Goal: Task Accomplishment & Management: Complete application form

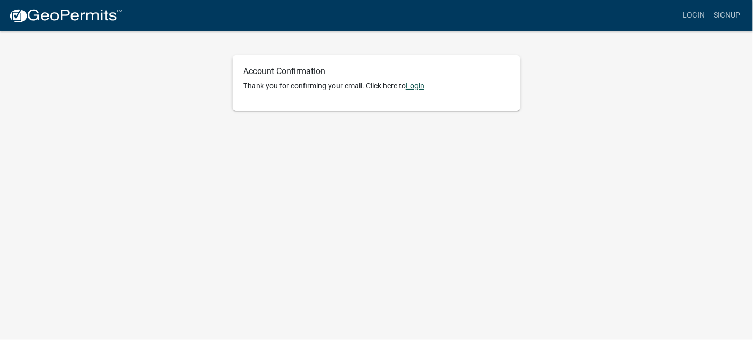
click at [418, 86] on link "Login" at bounding box center [415, 86] width 19 height 9
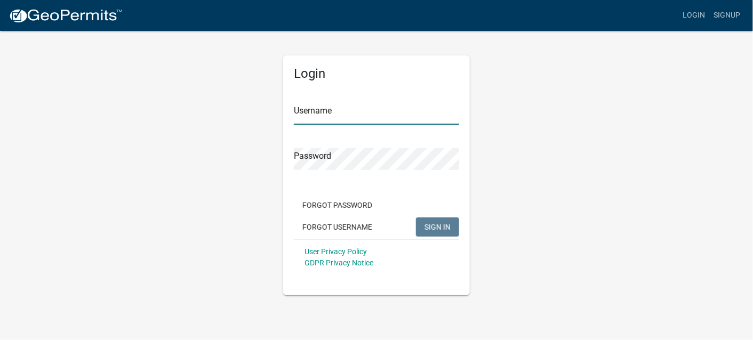
click at [304, 118] on input "Username" at bounding box center [376, 114] width 165 height 22
type input "jeff stier"
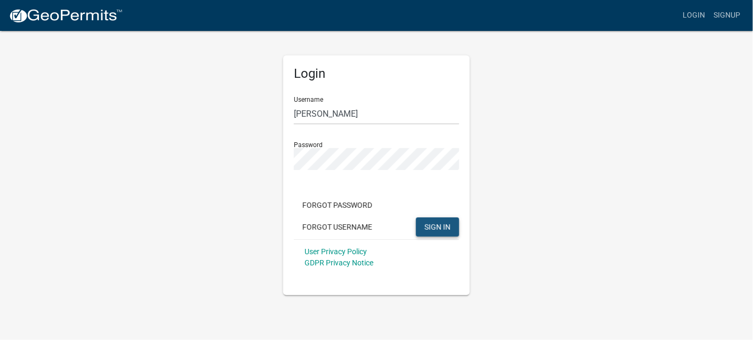
click at [436, 224] on span "SIGN IN" at bounding box center [437, 226] width 26 height 9
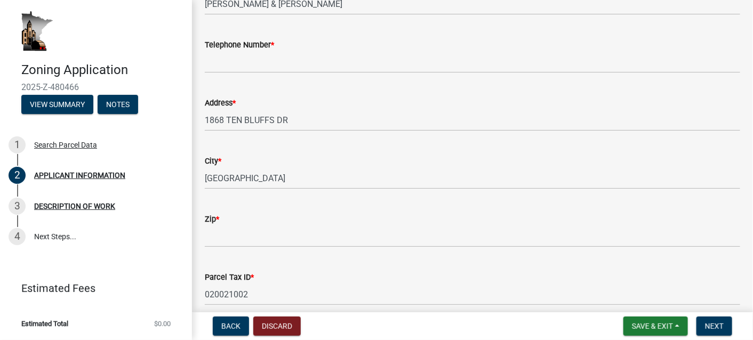
scroll to position [107, 0]
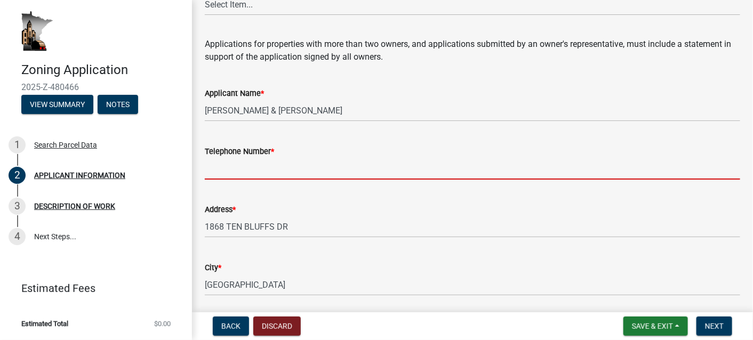
click at [227, 171] on input "Telephone Number *" at bounding box center [472, 169] width 535 height 22
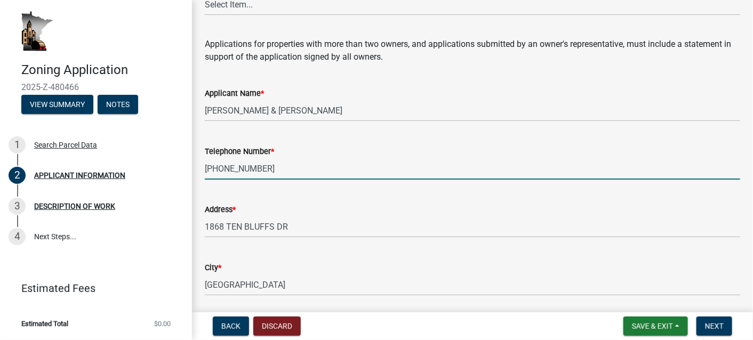
type input "[PHONE_NUMBER]"
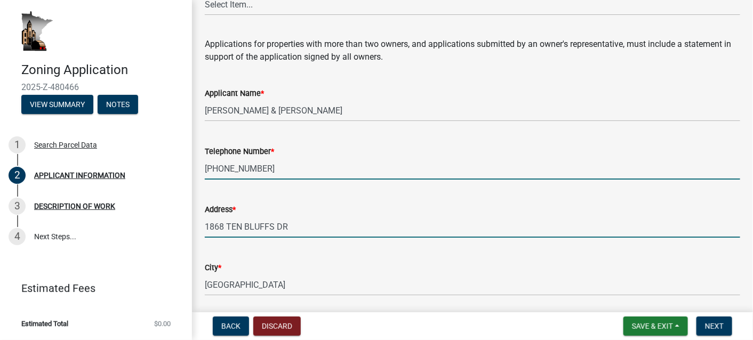
click at [341, 220] on input "1868 TEN BLUFFS DR" at bounding box center [472, 227] width 535 height 22
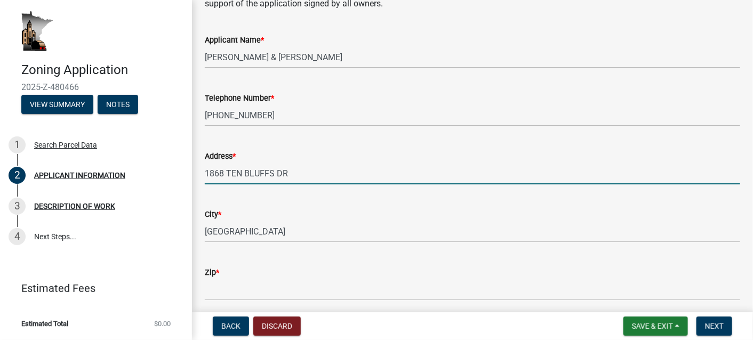
scroll to position [213, 0]
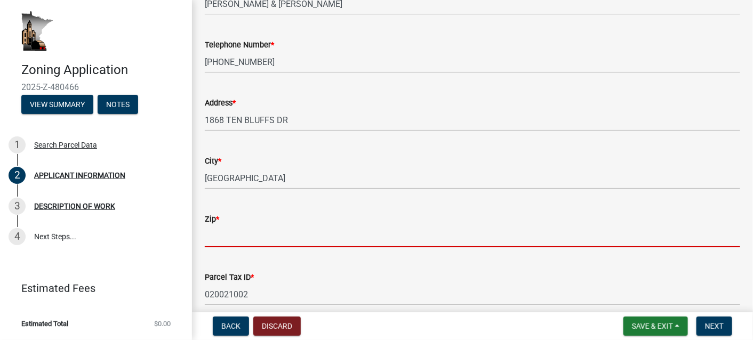
click at [213, 240] on input "Zip *" at bounding box center [472, 237] width 535 height 22
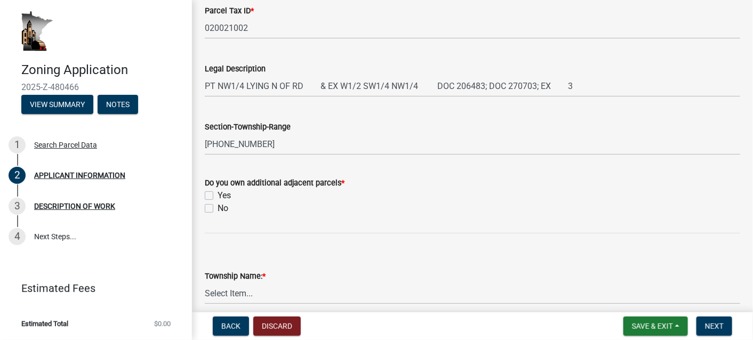
scroll to position [533, 0]
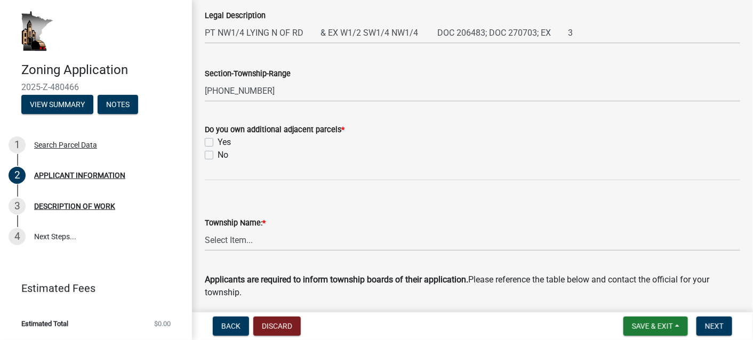
type input "55919"
click at [218, 153] on label "No" at bounding box center [223, 155] width 11 height 13
click at [218, 153] on input "No" at bounding box center [221, 152] width 7 height 7
checkbox input "true"
checkbox input "false"
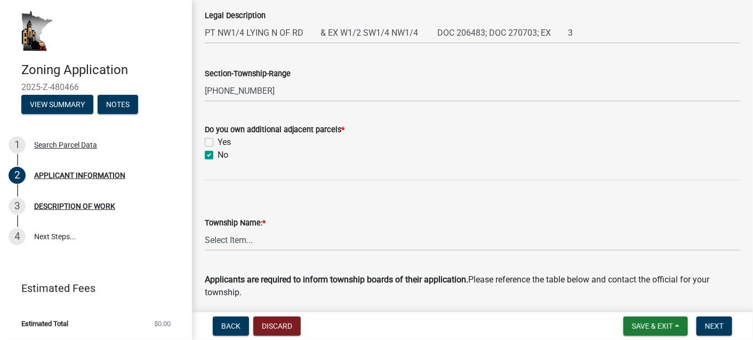
checkbox input "true"
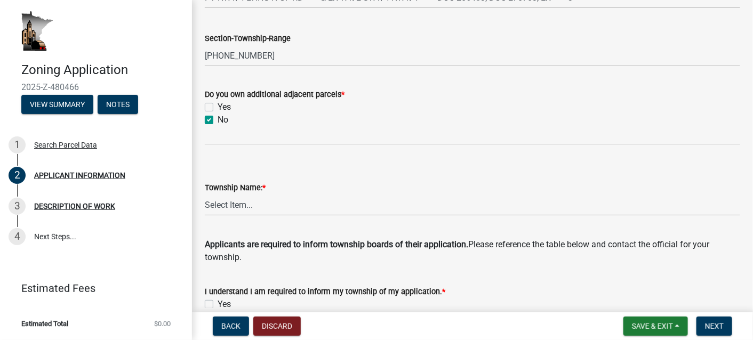
scroll to position [587, 0]
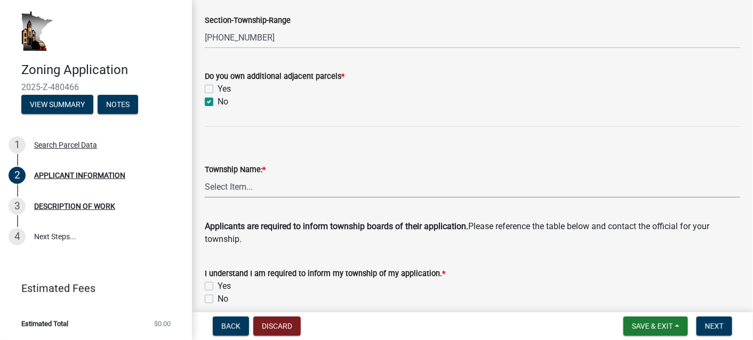
click at [213, 184] on select "Select Item... Black [GEOGRAPHIC_DATA] [GEOGRAPHIC_DATA] [GEOGRAPHIC_DATA] [GEO…" at bounding box center [472, 187] width 535 height 22
click at [205, 176] on select "Select Item... Black [GEOGRAPHIC_DATA] [GEOGRAPHIC_DATA] [GEOGRAPHIC_DATA] [GEO…" at bounding box center [472, 187] width 535 height 22
select select "b53544f2-39fe-43ac-9216-c27816fda183"
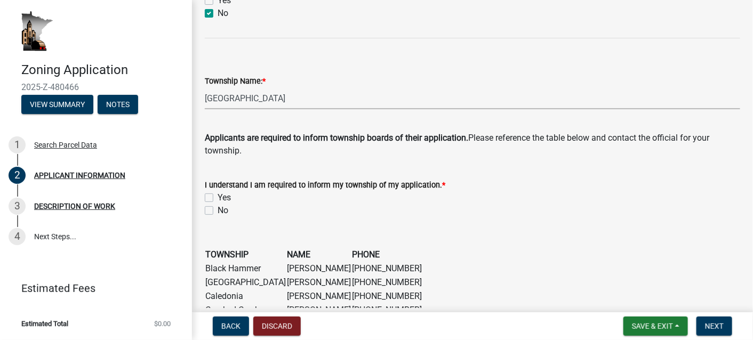
scroll to position [693, 0]
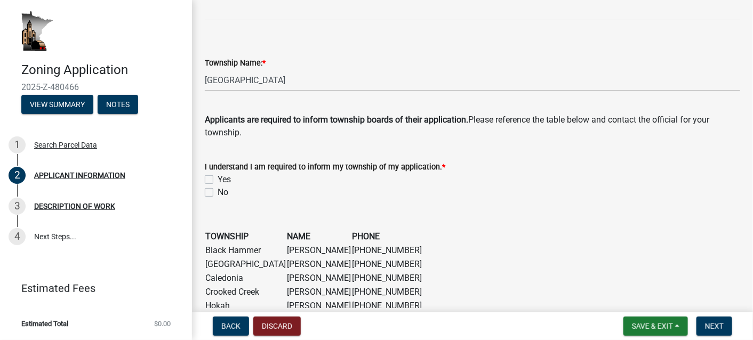
click at [218, 179] on label "Yes" at bounding box center [224, 179] width 13 height 13
click at [218, 179] on input "Yes" at bounding box center [221, 176] width 7 height 7
checkbox input "true"
checkbox input "false"
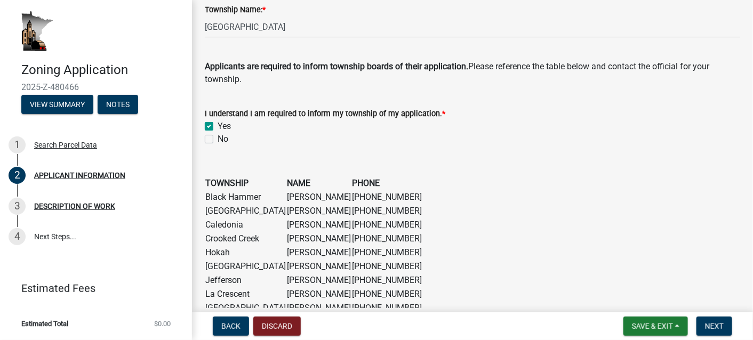
scroll to position [800, 0]
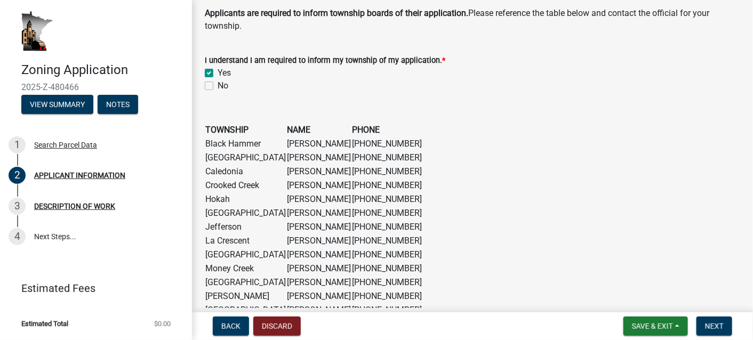
click at [227, 159] on td "[GEOGRAPHIC_DATA]" at bounding box center [246, 158] width 82 height 14
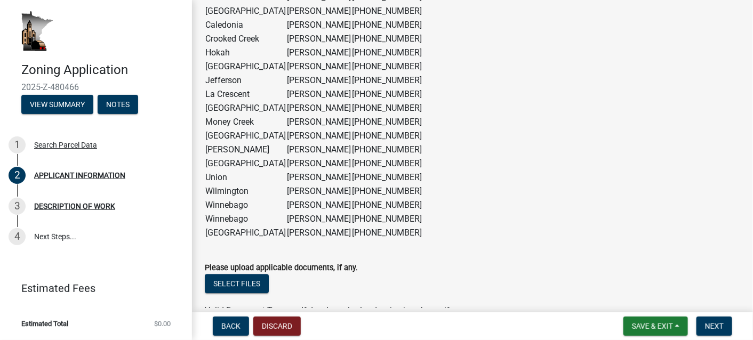
scroll to position [1006, 0]
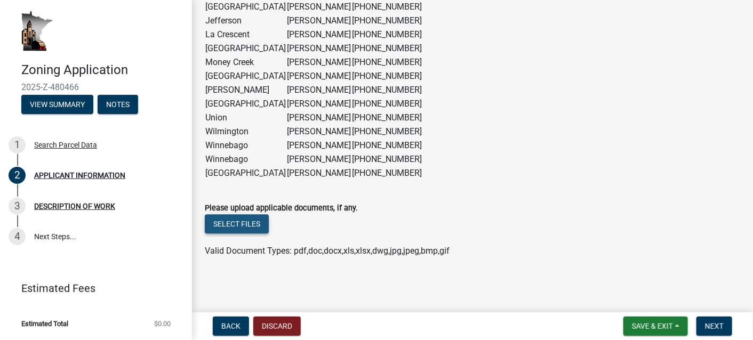
click at [234, 220] on button "Select files" at bounding box center [237, 223] width 64 height 19
click at [716, 325] on span "Next" at bounding box center [714, 326] width 19 height 9
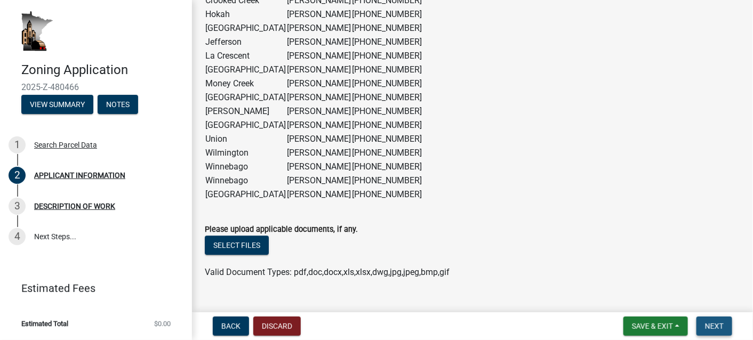
scroll to position [1028, 0]
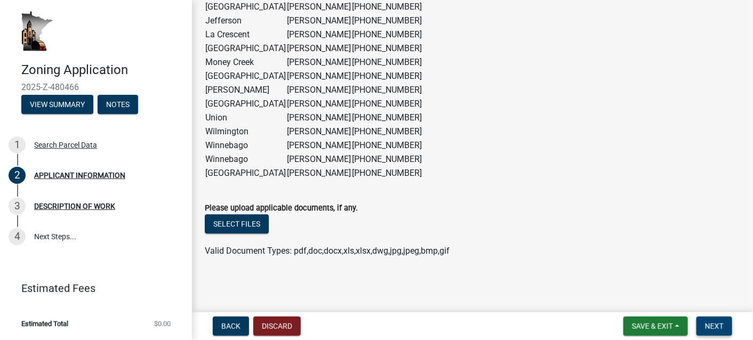
click at [709, 325] on span "Next" at bounding box center [714, 326] width 19 height 9
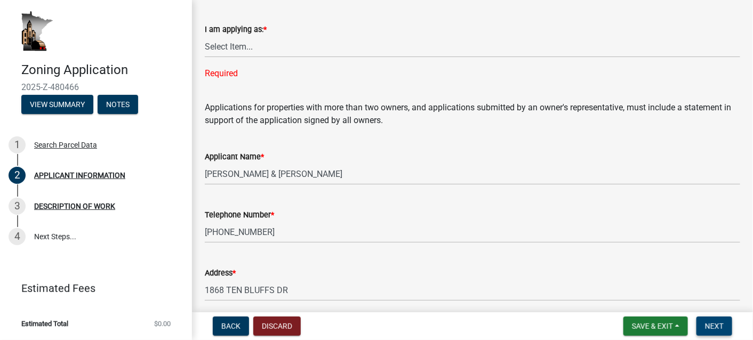
scroll to position [14, 0]
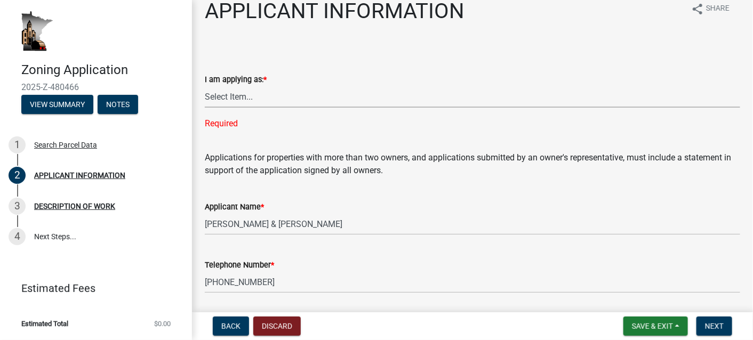
click at [223, 94] on select "Select Item... The sole owner of the property A co-owner of the property with o…" at bounding box center [472, 97] width 535 height 22
click at [205, 86] on select "Select Item... The sole owner of the property A co-owner of the property with o…" at bounding box center [472, 97] width 535 height 22
select select "f73bc555-2faa-4207-ba45-c8fa17744791"
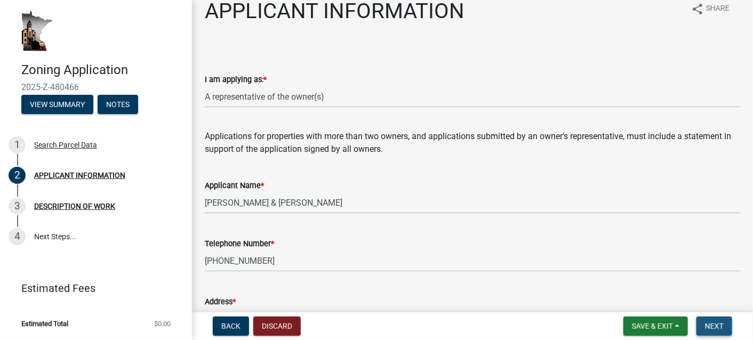
click at [713, 324] on span "Next" at bounding box center [714, 326] width 19 height 9
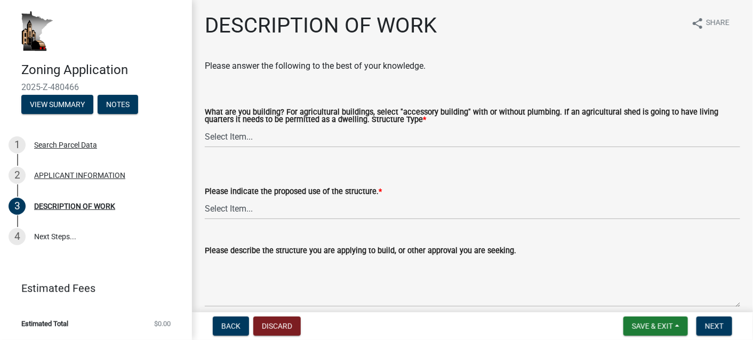
click at [204, 137] on div "What are you building? For agricultural buildings, select "accessory building" …" at bounding box center [472, 114] width 551 height 67
click at [206, 133] on select "Select Item... Single Family Dwelling or "[PERSON_NAME]" Bedroom addition Non-b…" at bounding box center [472, 137] width 535 height 22
click at [205, 126] on select "Select Item... Single Family Dwelling or "[PERSON_NAME]" Bedroom addition Non-b…" at bounding box center [472, 137] width 535 height 22
select select "e1fb8828-f682-45b5-9017-38d4fe0ec7ac"
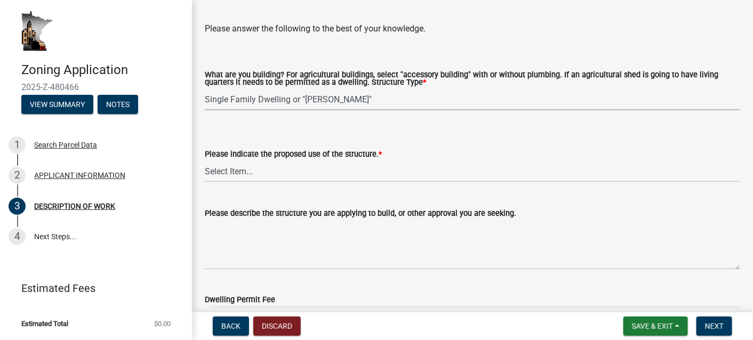
scroll to position [53, 0]
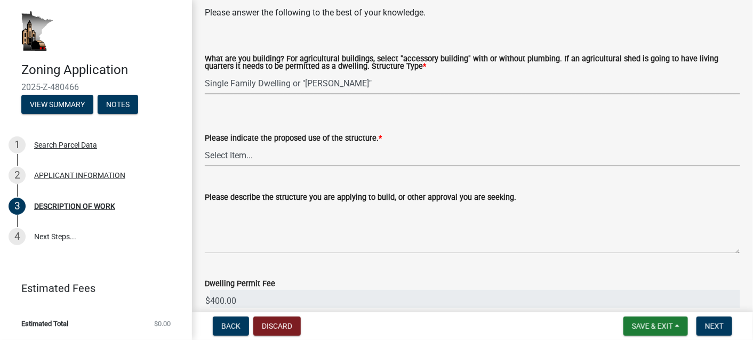
click at [207, 155] on select "Select Item... Year-Round Residential Seasonal Residential Agricultural Recreat…" at bounding box center [472, 156] width 535 height 22
click at [205, 145] on select "Select Item... Year-Round Residential Seasonal Residential Agricultural Recreat…" at bounding box center [472, 156] width 535 height 22
select select "ee49324e-6bbc-48fe-982e-4c2d7e8c1c0f"
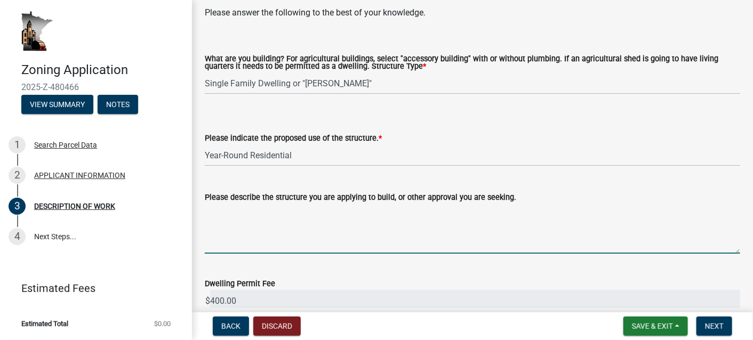
click at [207, 243] on textarea "Please describe the structure you are applying to build, or other approval you …" at bounding box center [472, 229] width 535 height 50
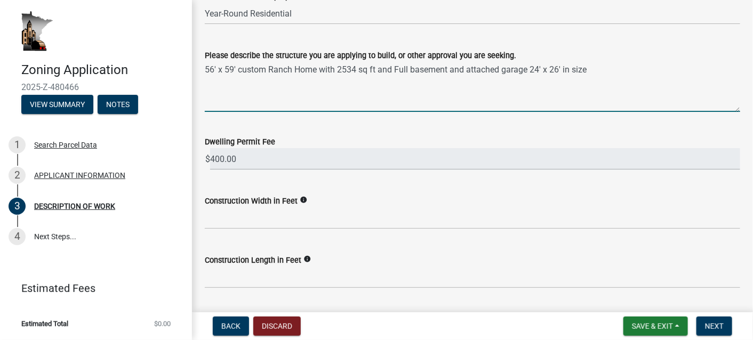
scroll to position [213, 0]
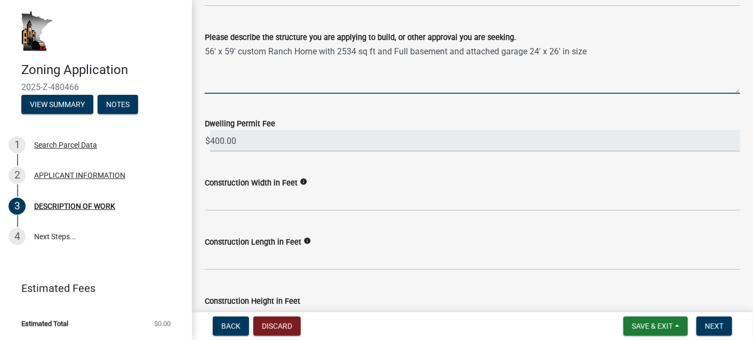
type textarea "56' x 59' custom Ranch Home with 2534 sq ft and Full basement and attached gara…"
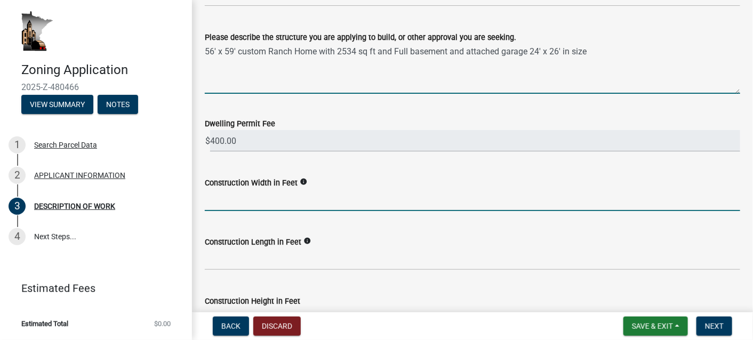
click at [227, 202] on input "text" at bounding box center [472, 200] width 535 height 22
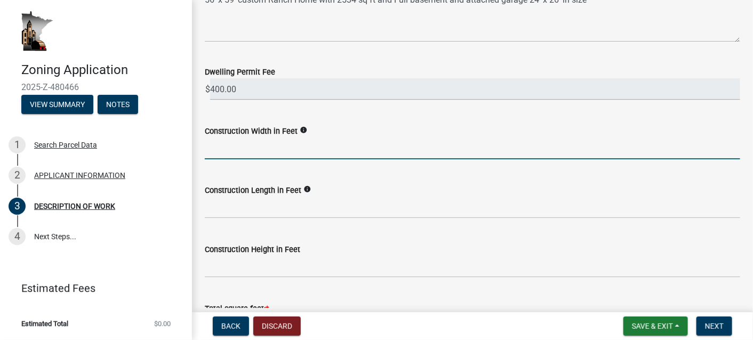
scroll to position [267, 0]
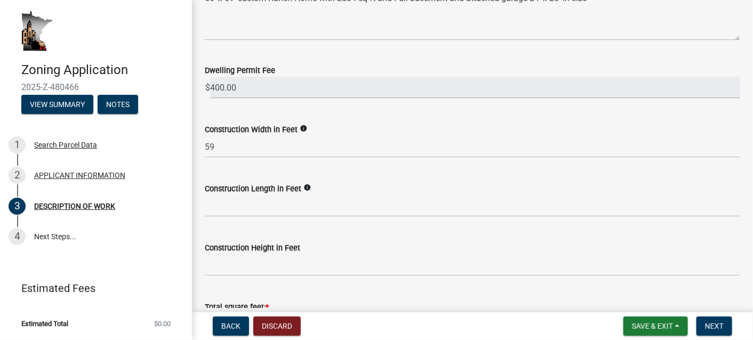
click at [204, 146] on div "Construction Width in Feet info 59" at bounding box center [472, 133] width 551 height 50
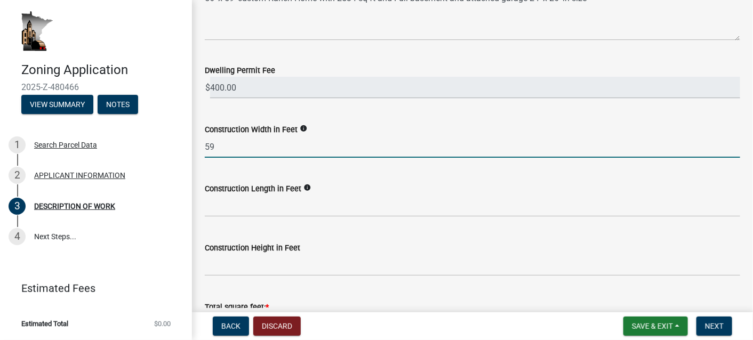
drag, startPoint x: 206, startPoint y: 146, endPoint x: 234, endPoint y: 146, distance: 27.7
click at [234, 146] on input "59" at bounding box center [472, 147] width 535 height 22
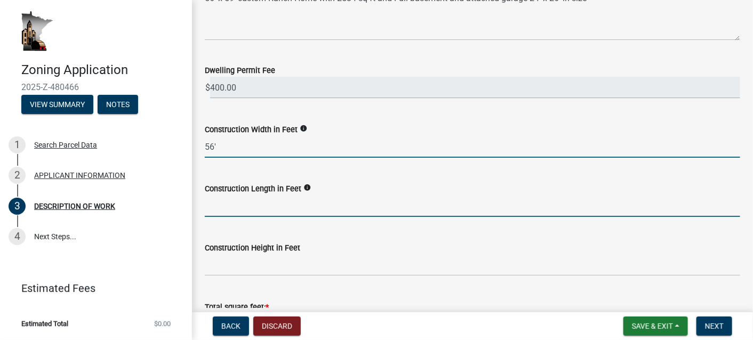
type input "56"
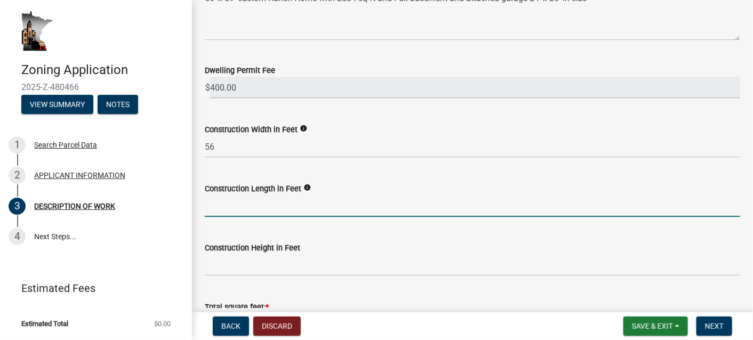
click at [210, 208] on input "text" at bounding box center [472, 206] width 535 height 22
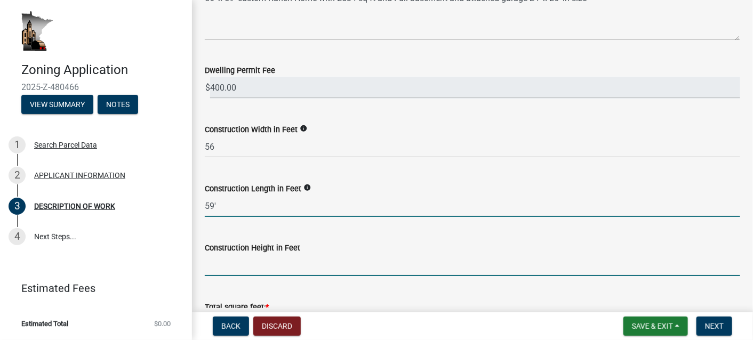
type input "59"
click at [220, 267] on input "text" at bounding box center [472, 265] width 535 height 22
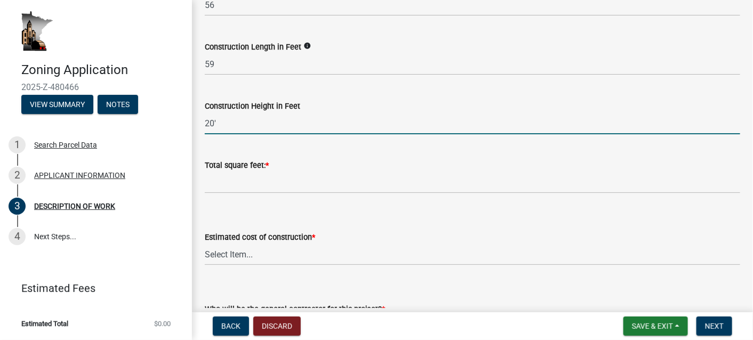
scroll to position [427, 0]
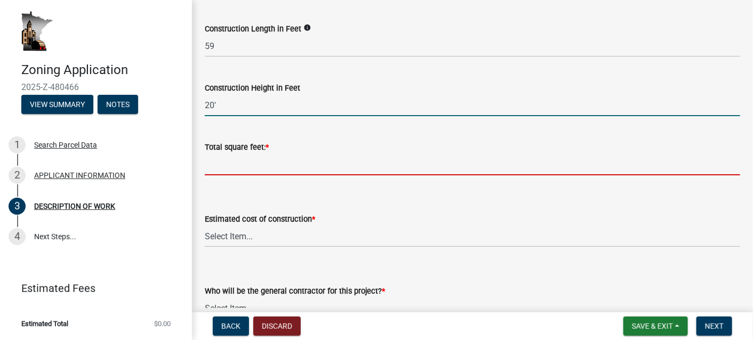
type input "20"
click at [212, 163] on input "text" at bounding box center [472, 165] width 535 height 22
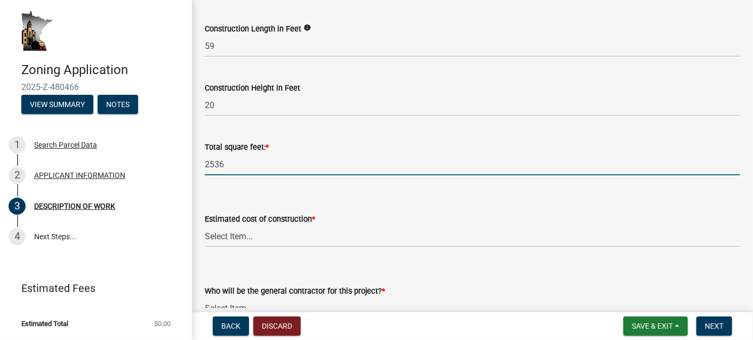
type input "2536"
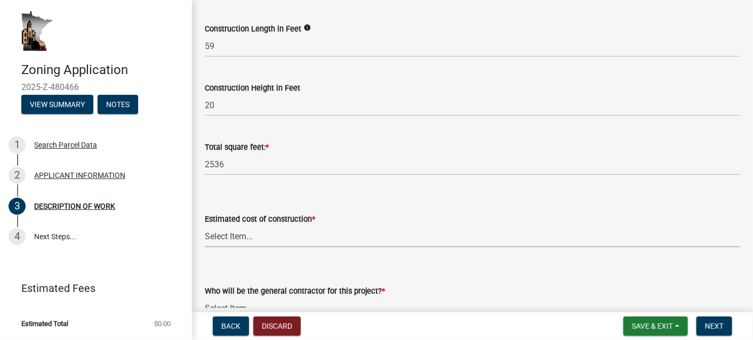
click at [208, 238] on select "Select Item... $0 - $50,000 $50,001 - $100,000 $101,000 - $150,000 $150,001 or …" at bounding box center [472, 237] width 535 height 22
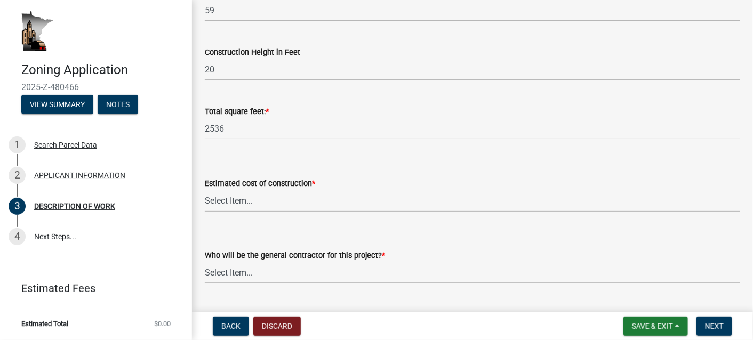
scroll to position [480, 0]
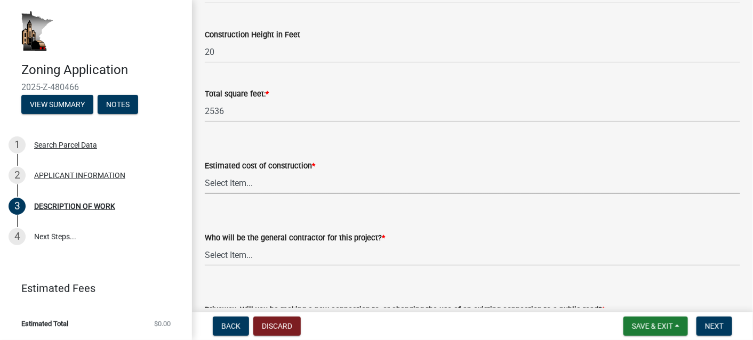
click at [204, 180] on div "Estimated cost of construction * Select Item... $0 - $50,000 $50,001 - $100,000…" at bounding box center [472, 163] width 551 height 62
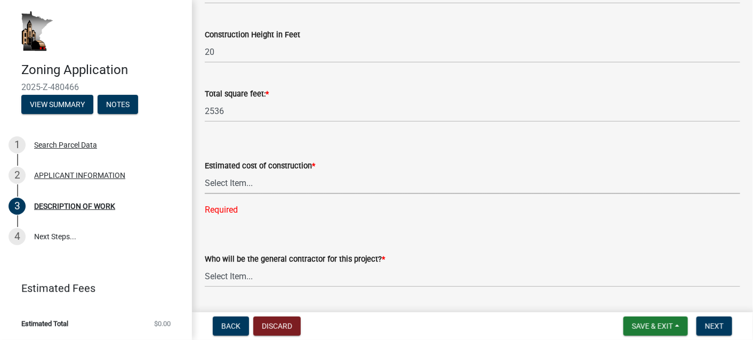
click at [212, 182] on select "Select Item... $0 - $50,000 $50,001 - $100,000 $101,000 - $150,000 $150,001 or …" at bounding box center [472, 183] width 535 height 22
click at [205, 172] on select "Select Item... $0 - $50,000 $50,001 - $100,000 $101,000 - $150,000 $150,001 or …" at bounding box center [472, 183] width 535 height 22
select select "e929572a-d3c1-4656-a5cb-745867c8f3e2"
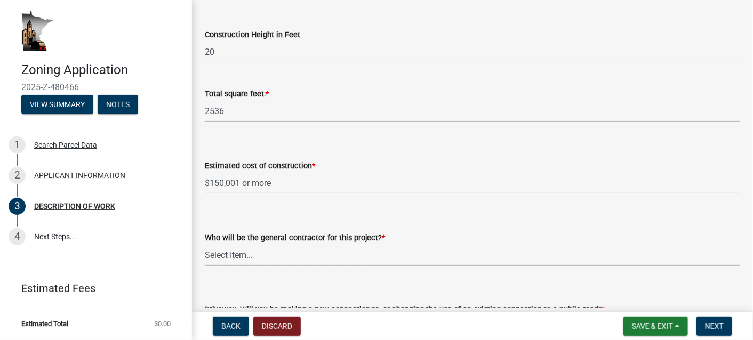
click at [222, 258] on select "Select Item... Myself Other" at bounding box center [472, 255] width 535 height 22
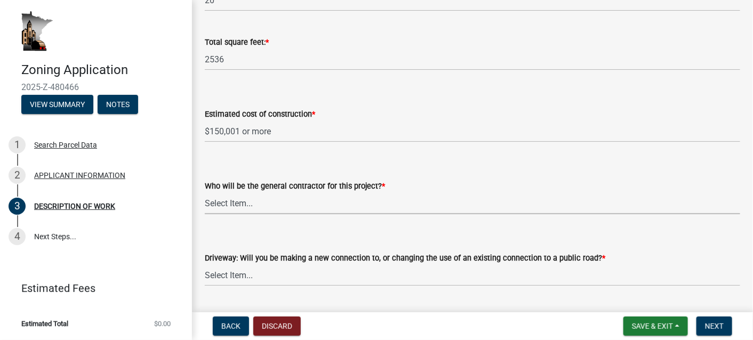
scroll to position [533, 0]
click at [215, 200] on select "Select Item... Myself Other" at bounding box center [472, 202] width 535 height 22
click at [205, 191] on select "Select Item... Myself Other" at bounding box center [472, 202] width 535 height 22
select select "4bd12ca6-4a20-42a0-933f-fd6ef7b65674"
click at [215, 275] on select "Select Item... I am installing a new driveway access to a public road I am chan…" at bounding box center [472, 274] width 535 height 22
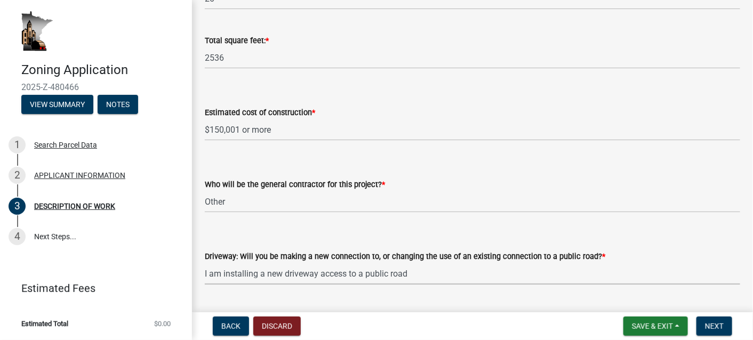
click at [205, 263] on select "Select Item... I am installing a new driveway access to a public road I am chan…" at bounding box center [472, 274] width 535 height 22
select select "f6530b7c-8d9d-4b8e-9289-b4b5dbfd0833"
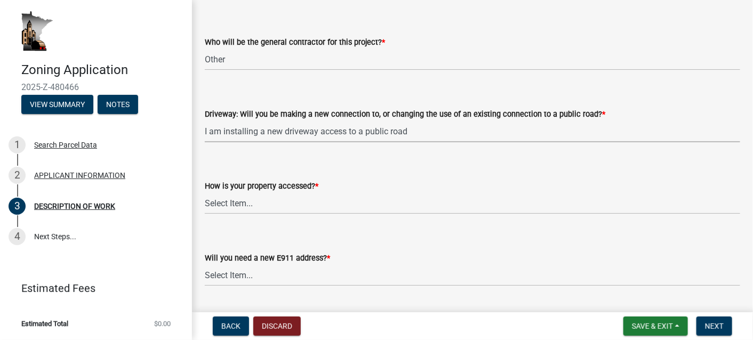
scroll to position [693, 0]
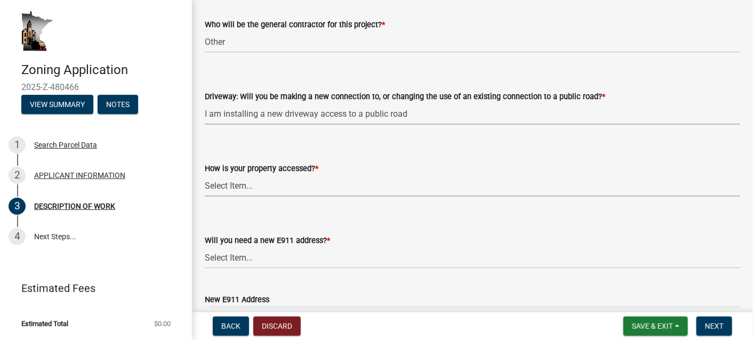
click at [218, 187] on select "Select Item... Access is off a state highway Access is off a county road Access…" at bounding box center [472, 186] width 535 height 22
click at [205, 175] on select "Select Item... Access is off a state highway Access is off a county road Access…" at bounding box center [472, 186] width 535 height 22
select select "cef96780-4810-40e3-9d85-228a56ab53a8"
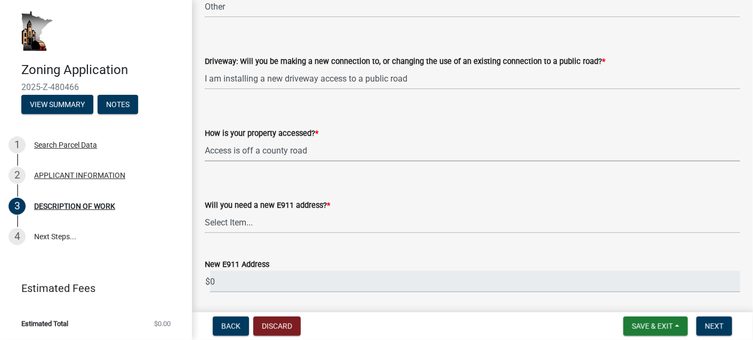
scroll to position [747, 0]
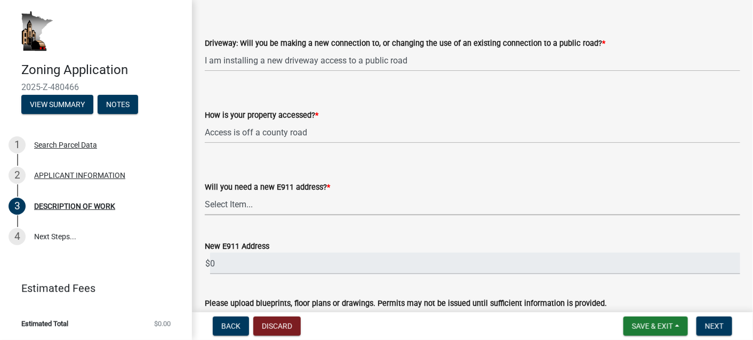
click at [218, 205] on select "Select Item... Yes No" at bounding box center [472, 205] width 535 height 22
click at [205, 194] on select "Select Item... Yes No" at bounding box center [472, 205] width 535 height 22
select select "79149638-379e-4eb8-8707-a078303474c9"
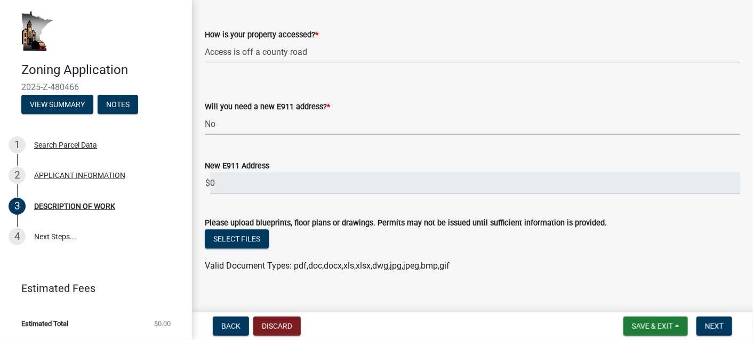
scroll to position [843, 0]
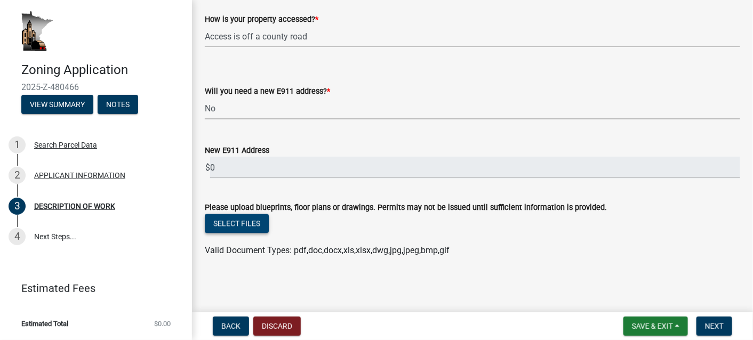
click at [218, 222] on button "Select files" at bounding box center [237, 223] width 64 height 19
click at [223, 222] on button "Select files" at bounding box center [237, 223] width 64 height 19
click at [232, 221] on button "Select files" at bounding box center [237, 223] width 64 height 19
click at [226, 222] on button "Select files" at bounding box center [237, 223] width 64 height 19
click at [223, 220] on button "Select files" at bounding box center [237, 223] width 64 height 19
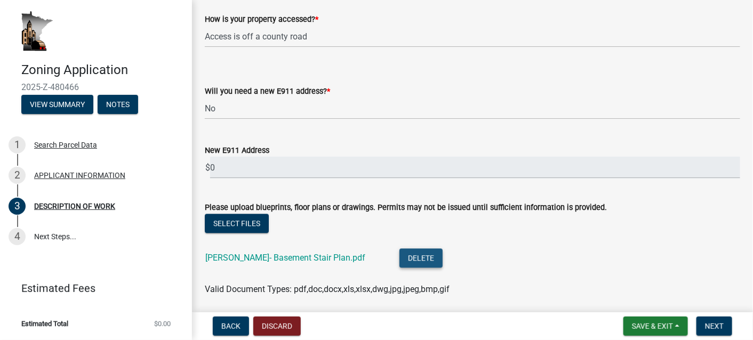
click at [399, 256] on button "Delete" at bounding box center [420, 257] width 43 height 19
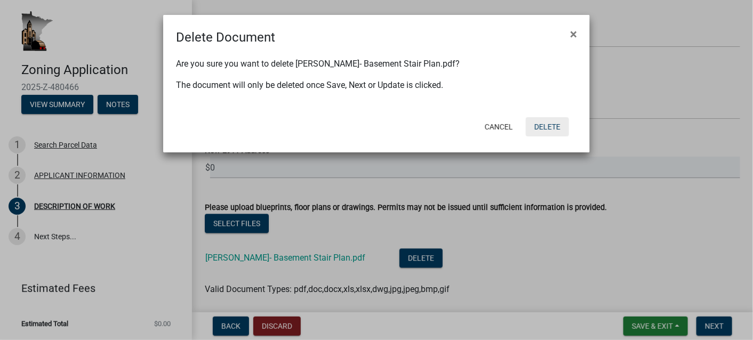
click at [549, 126] on button "Delete" at bounding box center [547, 126] width 43 height 19
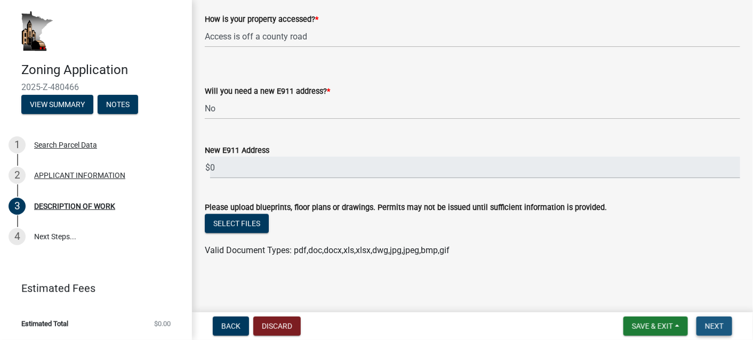
click at [716, 325] on span "Next" at bounding box center [714, 326] width 19 height 9
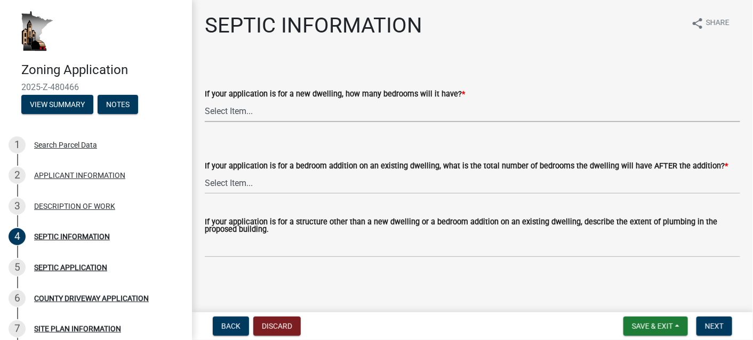
click at [223, 114] on select "Select Item... My application is NOT for a new dwelling. 1 2 3 4 5 6 More than 6" at bounding box center [472, 111] width 535 height 22
click at [205, 100] on select "Select Item... My application is NOT for a new dwelling. 1 2 3 4 5 6 More than 6" at bounding box center [472, 111] width 535 height 22
select select "5d762387-fd2b-462f-9c67-d76a97d27258"
click at [232, 184] on select "Select Item... My application is NOT for an addition on an existing dwelling. 1…" at bounding box center [472, 183] width 535 height 22
click at [205, 172] on select "Select Item... My application is NOT for an addition on an existing dwelling. 1…" at bounding box center [472, 183] width 535 height 22
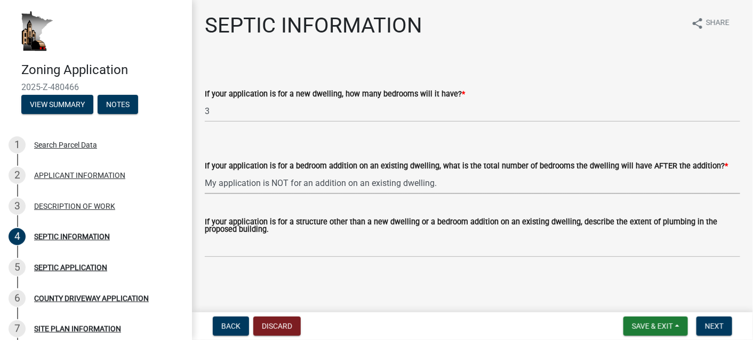
select select "393a6e79-731c-4c45-8900-76e5bd3bc101"
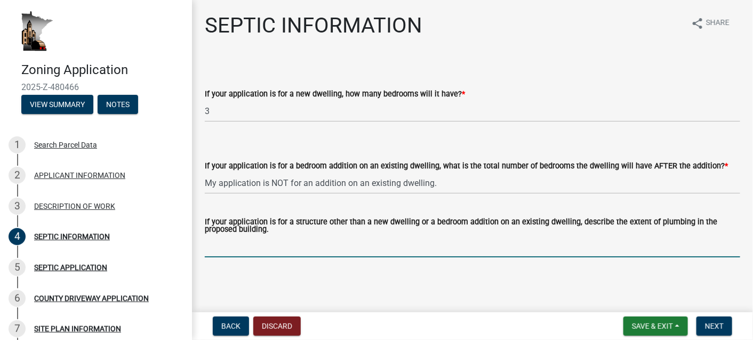
click at [222, 254] on input "If your application is for a structure other than a new dwelling or a bedroom a…" at bounding box center [472, 247] width 535 height 22
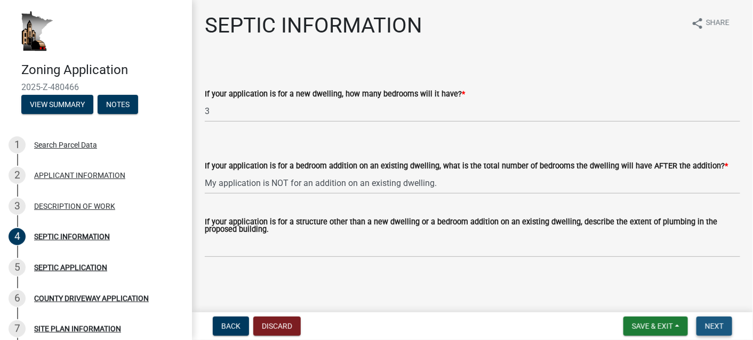
click at [713, 325] on span "Next" at bounding box center [714, 326] width 19 height 9
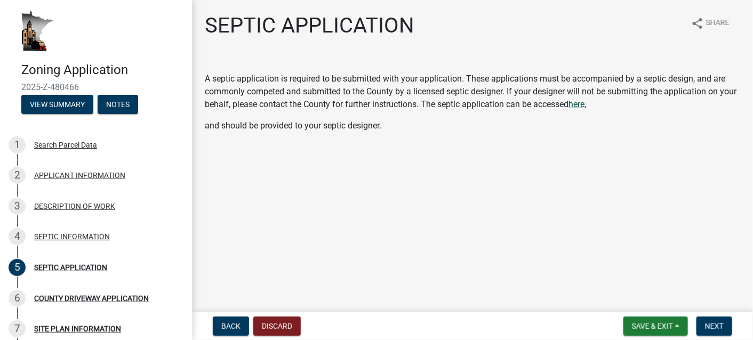
click at [583, 105] on span "here," at bounding box center [577, 104] width 18 height 10
click at [717, 324] on span "Next" at bounding box center [714, 326] width 19 height 9
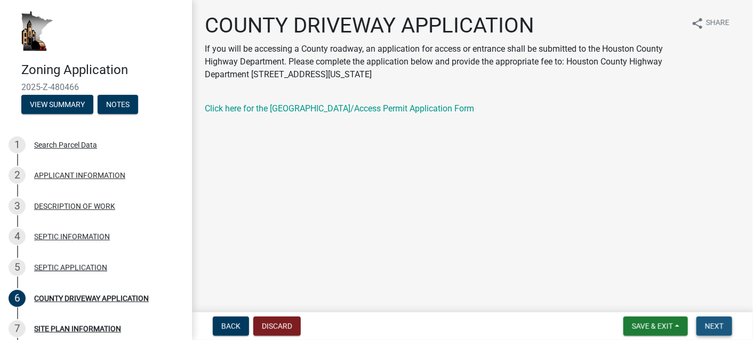
click at [715, 325] on span "Next" at bounding box center [714, 326] width 19 height 9
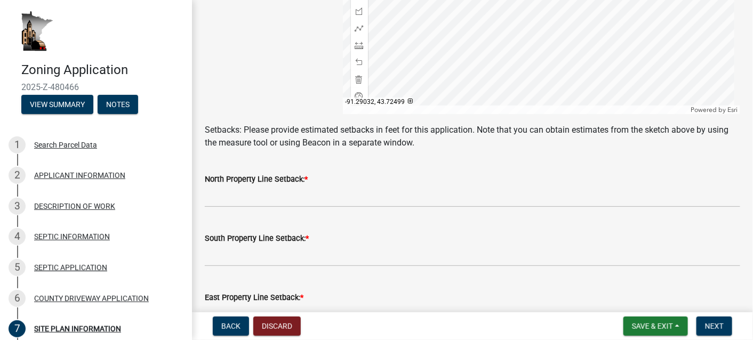
scroll to position [480, 0]
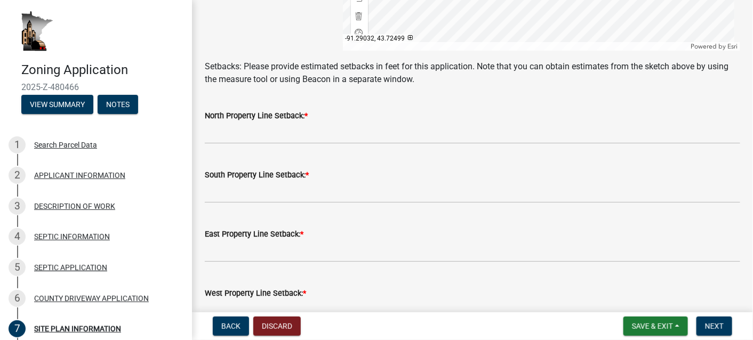
click at [292, 115] on label "North Property Line Setback: *" at bounding box center [256, 116] width 103 height 7
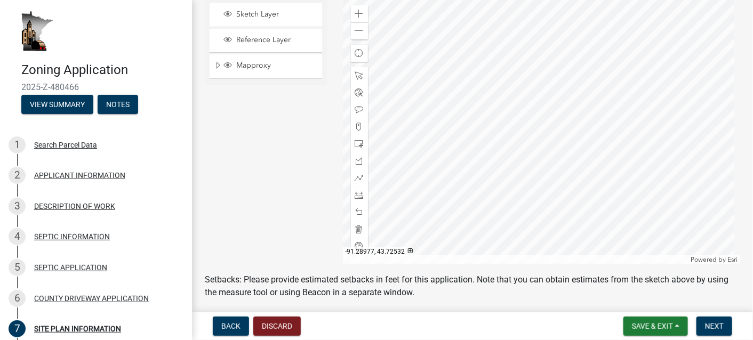
scroll to position [213, 0]
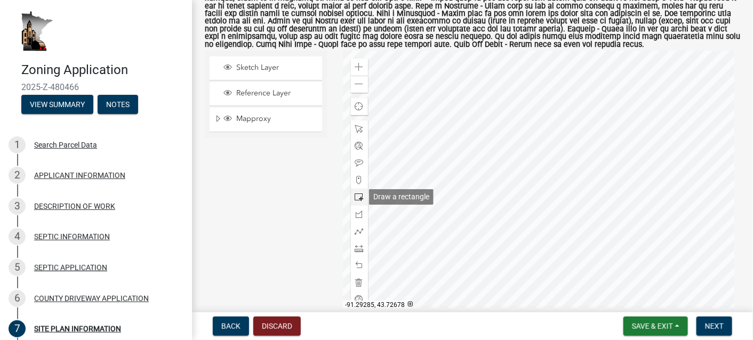
click at [358, 197] on span at bounding box center [359, 197] width 9 height 9
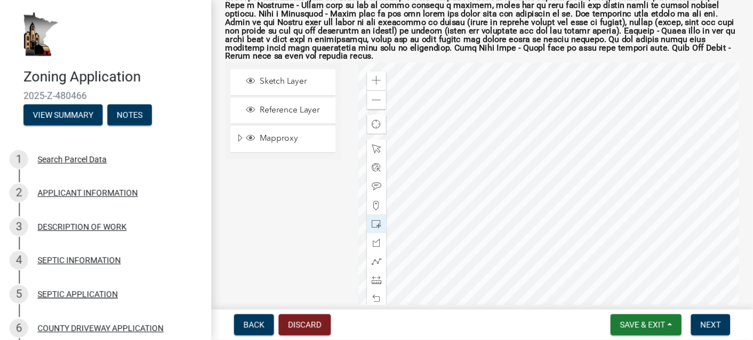
scroll to position [222, 0]
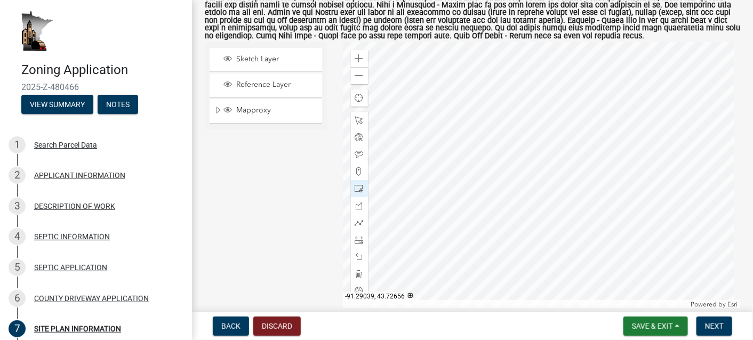
click at [496, 180] on div at bounding box center [542, 175] width 398 height 267
click at [495, 180] on div at bounding box center [542, 175] width 398 height 267
click at [493, 176] on div at bounding box center [542, 175] width 398 height 267
click at [355, 276] on span at bounding box center [359, 274] width 9 height 9
